Goal: Navigation & Orientation: Find specific page/section

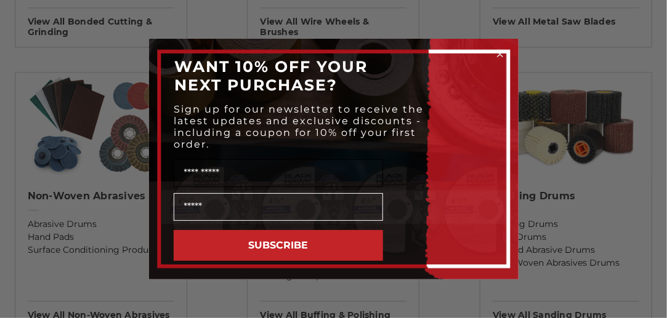
scroll to position [1109, 0]
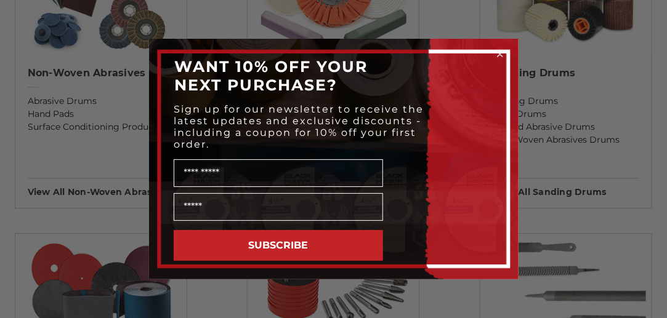
click at [500, 52] on icon "Close dialog" at bounding box center [500, 54] width 5 height 5
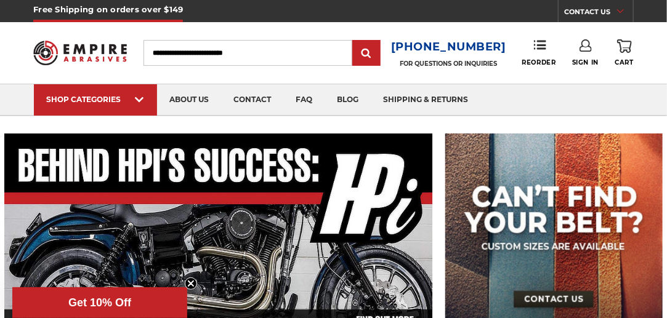
scroll to position [0, 0]
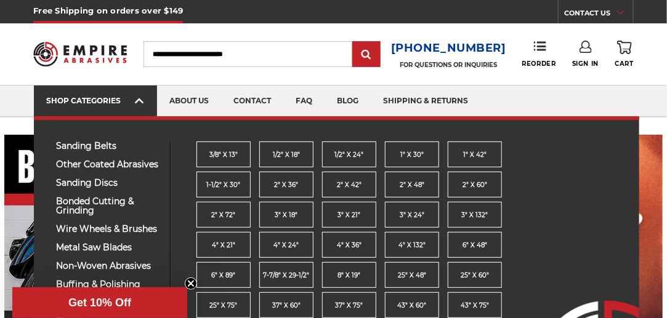
click at [137, 101] on icon at bounding box center [139, 101] width 9 height 14
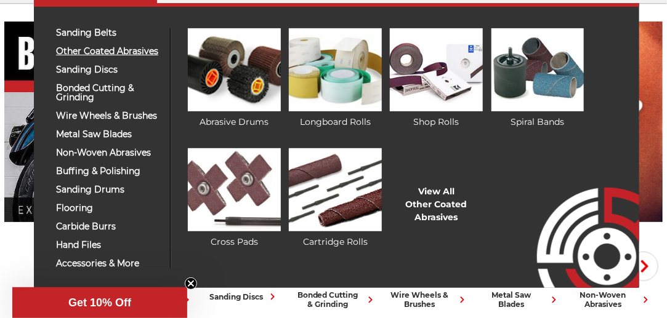
scroll to position [123, 0]
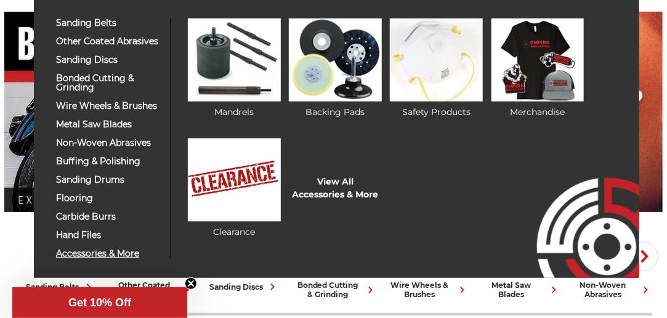
click at [102, 253] on span "accessories & more" at bounding box center [108, 253] width 105 height 9
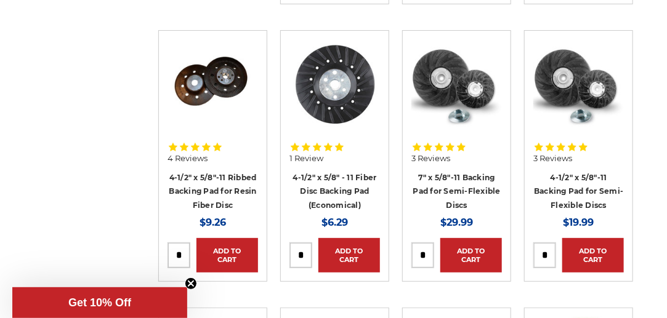
scroll to position [1848, 0]
